Goal: Find specific page/section: Find specific page/section

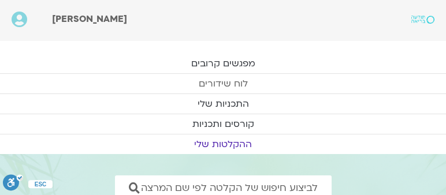
click at [214, 79] on link "לוח שידורים" at bounding box center [223, 84] width 446 height 20
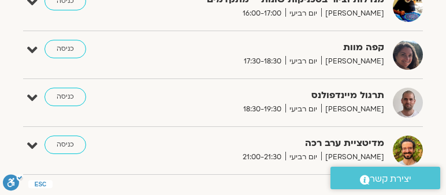
scroll to position [797, 0]
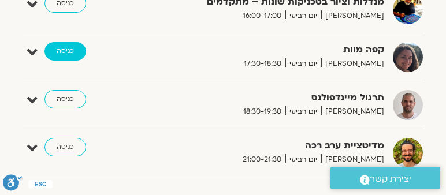
click at [61, 44] on link "כניסה" at bounding box center [66, 51] width 42 height 19
